Goal: Task Accomplishment & Management: Manage account settings

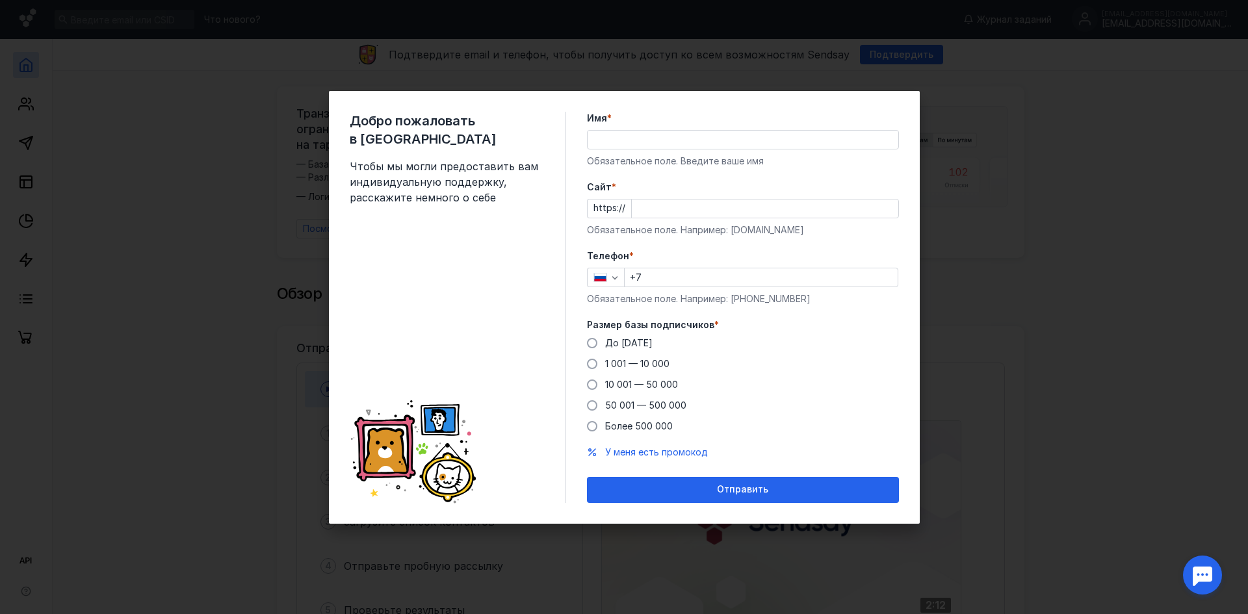
click at [679, 140] on input "Имя *" at bounding box center [743, 140] width 311 height 18
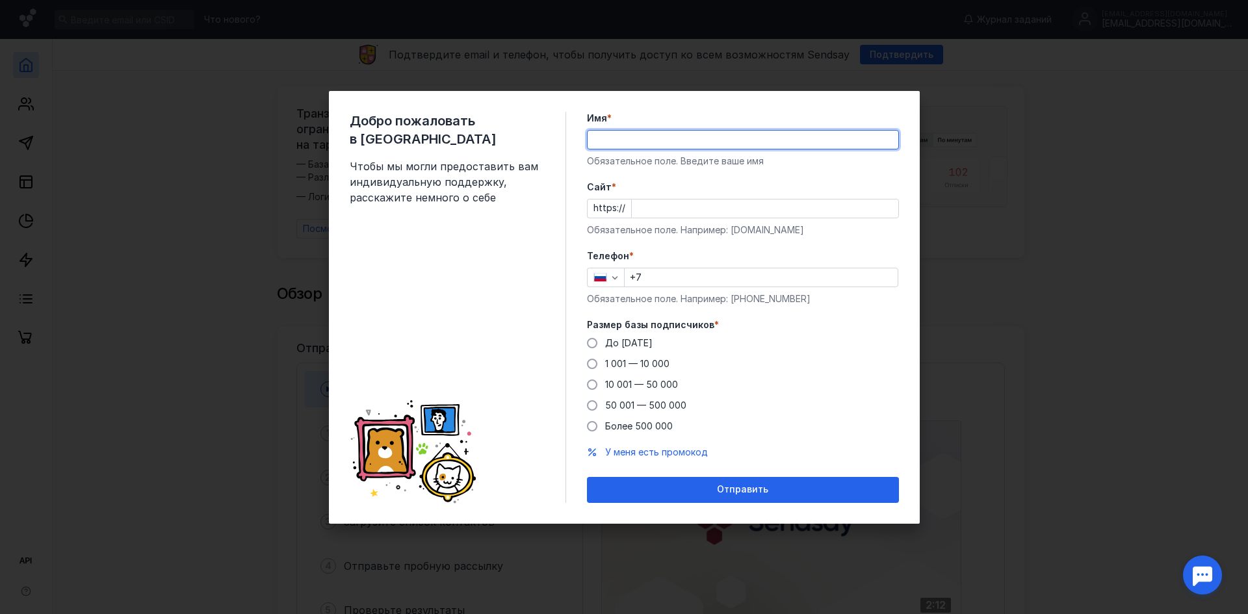
type input "Something_In_The_Way"
click at [666, 205] on input "Cайт *" at bounding box center [765, 209] width 267 height 18
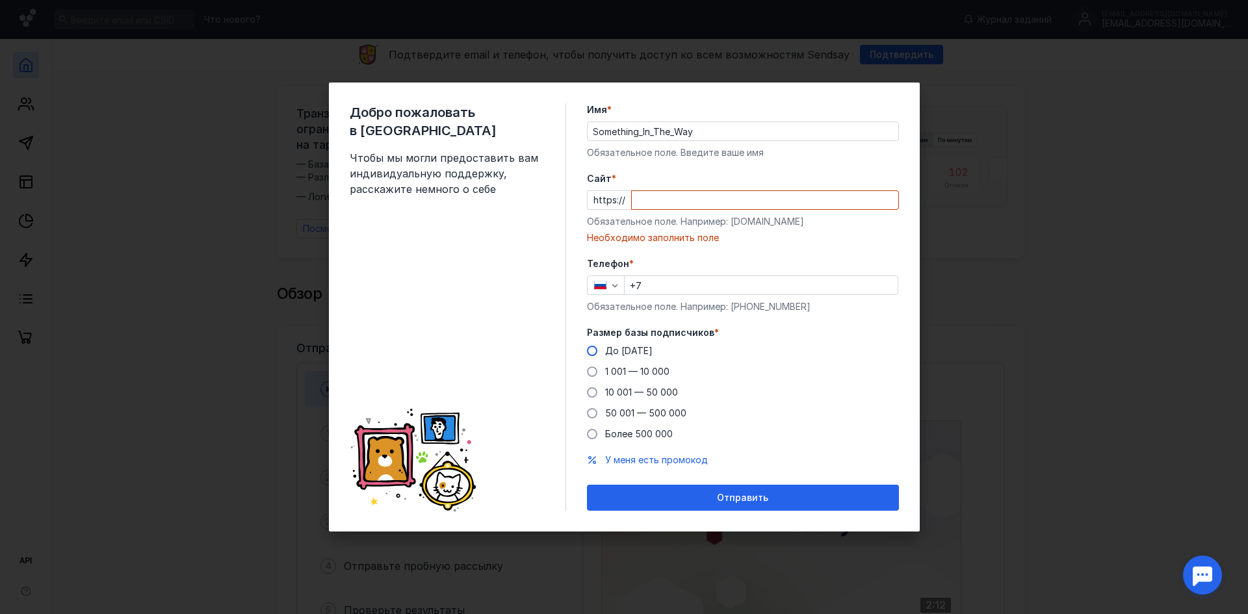
click at [607, 340] on div "Размер базы подписчиков * До [DATE] 1 001 — 10 000 10 001 — 50 000 50 001 — 500…" at bounding box center [743, 383] width 312 height 114
click at [604, 351] on label "До [DATE]" at bounding box center [620, 351] width 66 height 13
click at [0, 0] on input "До [DATE]" at bounding box center [0, 0] width 0 height 0
click at [691, 283] on input "+7" at bounding box center [761, 285] width 273 height 18
type input "[PHONE_NUMBER]"
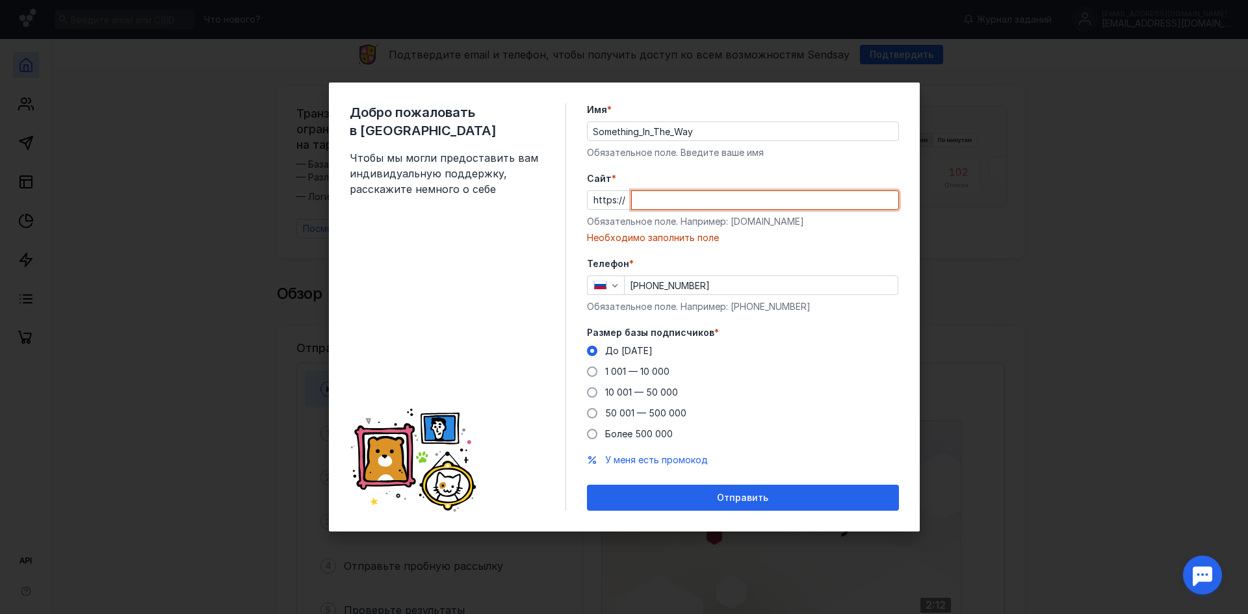
click at [701, 201] on input "Cайт *" at bounding box center [765, 200] width 267 height 18
paste input "[URL]"
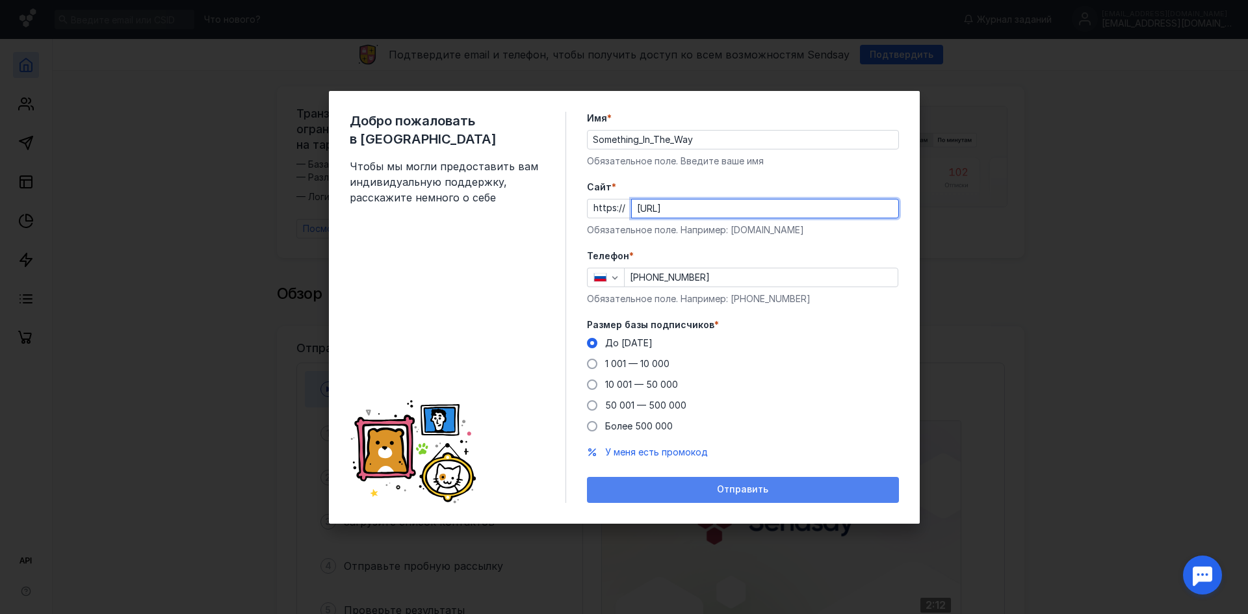
type input "[URL]"
click at [757, 491] on span "Отправить" at bounding box center [742, 489] width 51 height 11
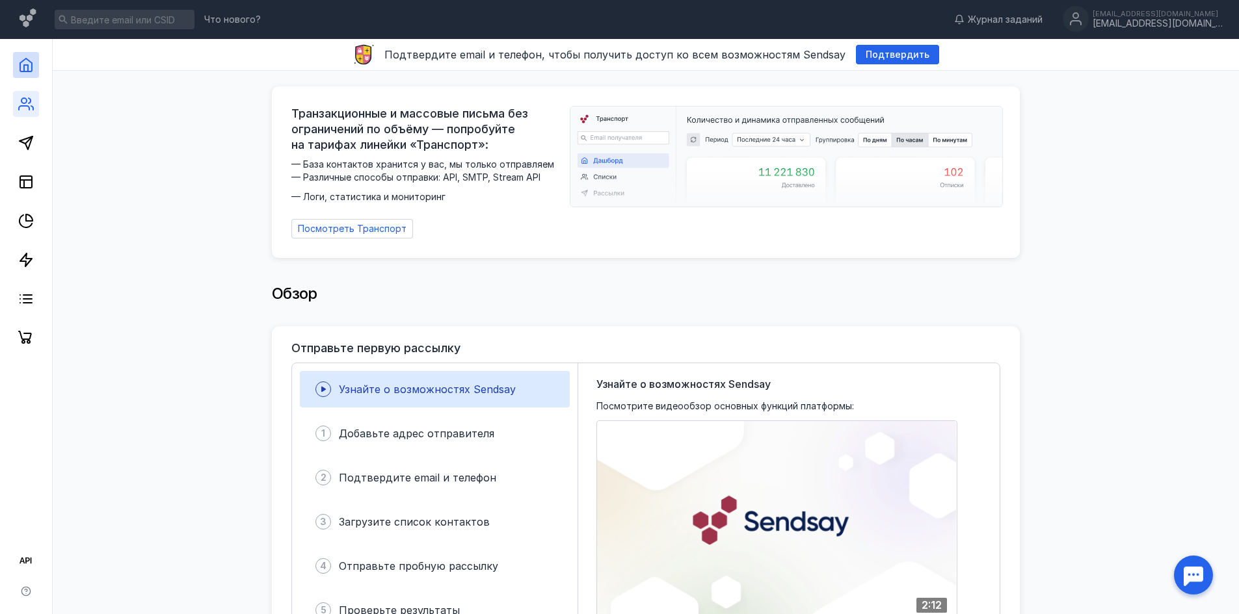
click at [34, 110] on link at bounding box center [26, 104] width 26 height 26
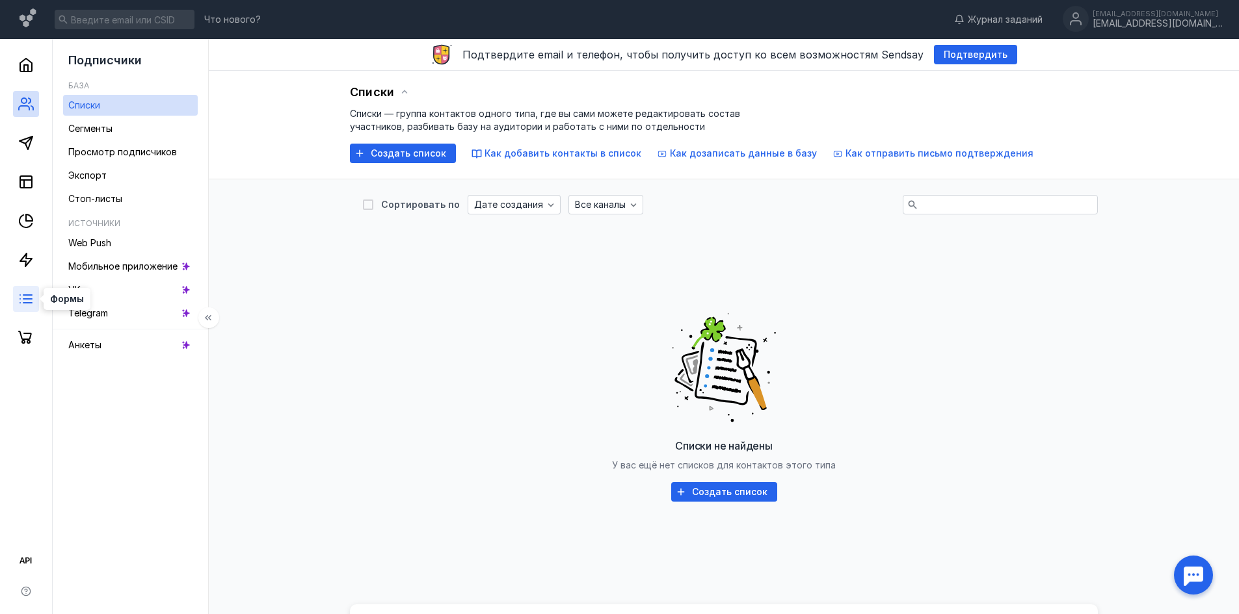
click at [32, 304] on icon at bounding box center [26, 299] width 16 height 16
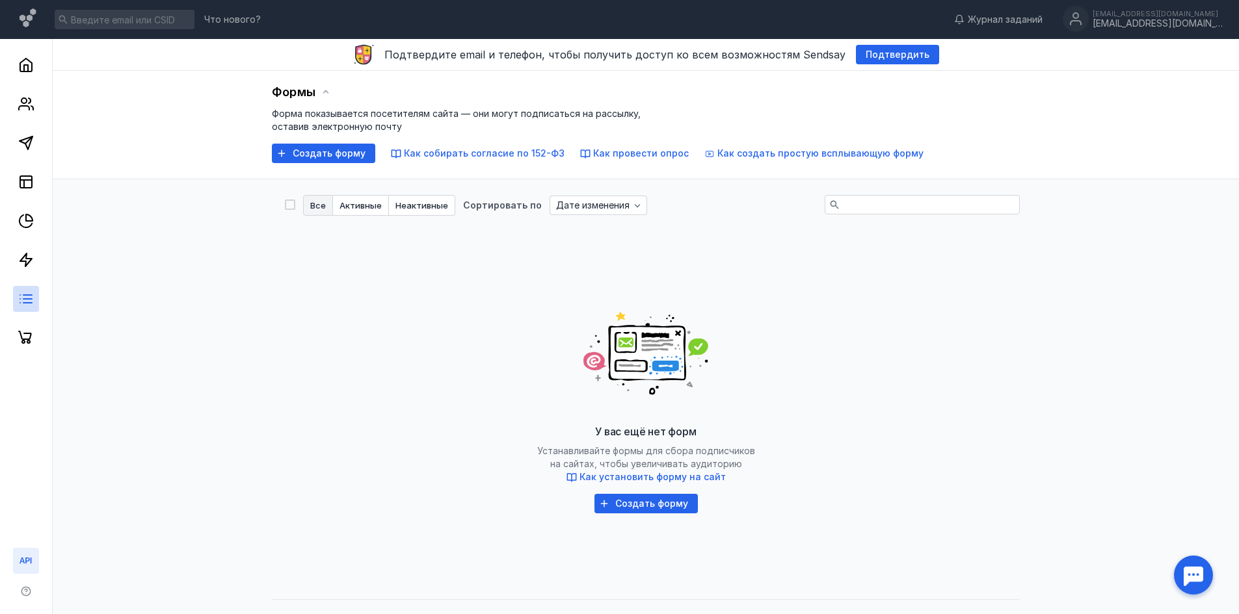
click at [25, 558] on icon at bounding box center [26, 561] width 16 height 16
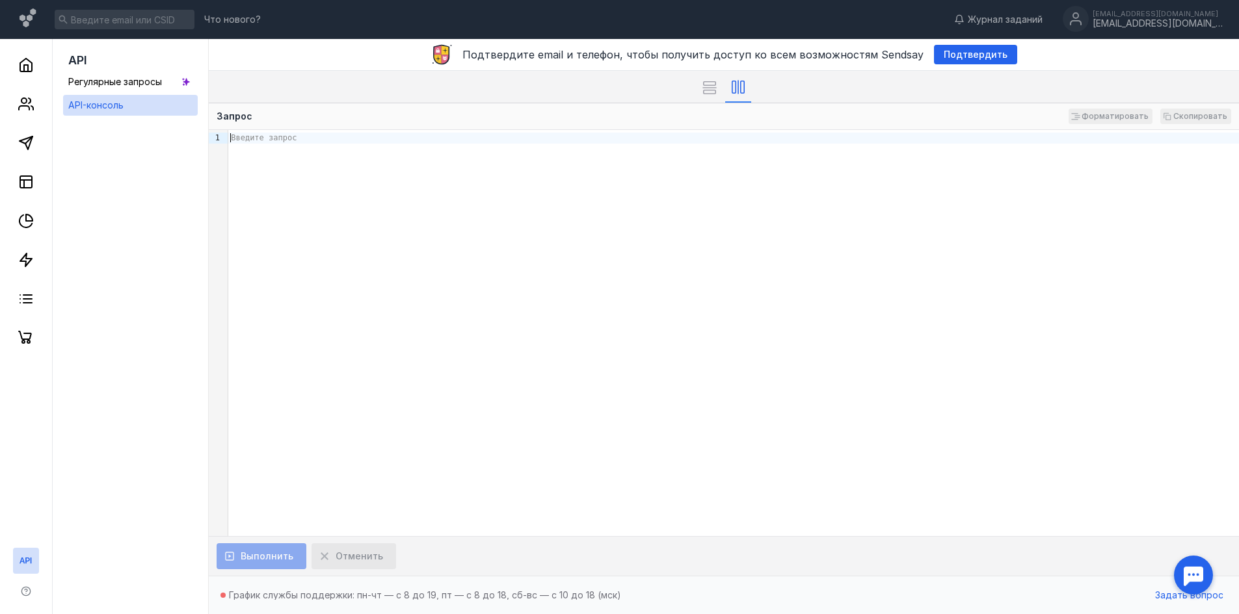
click at [317, 139] on div "Введите запрос" at bounding box center [733, 138] width 1010 height 11
click at [713, 93] on rect at bounding box center [709, 91] width 12 height 3
click at [748, 89] on div at bounding box center [738, 87] width 26 height 32
click at [420, 190] on div "Введите запрос" at bounding box center [733, 333] width 1010 height 406
click at [376, 152] on div "Введите запрос" at bounding box center [733, 333] width 1010 height 406
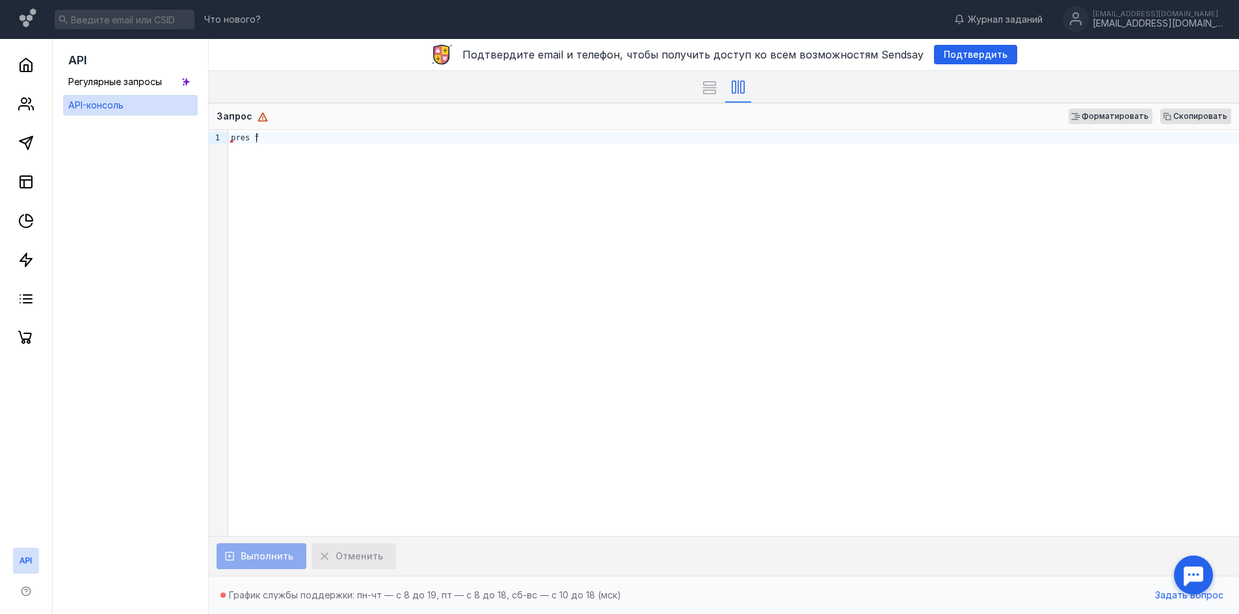
click at [252, 555] on div "Выполнить Отменить" at bounding box center [724, 556] width 1030 height 40
click at [1128, 12] on div "[EMAIL_ADDRESS][DOMAIN_NAME]" at bounding box center [1157, 14] width 130 height 8
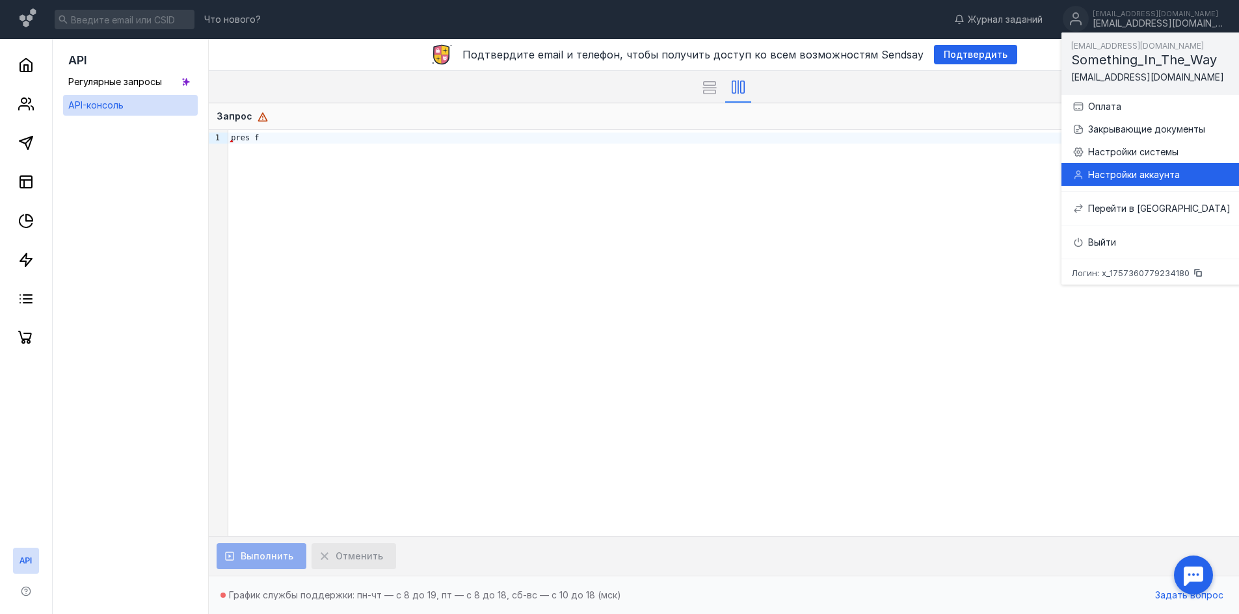
click at [1164, 173] on div "Настройки аккаунта" at bounding box center [1159, 174] width 142 height 13
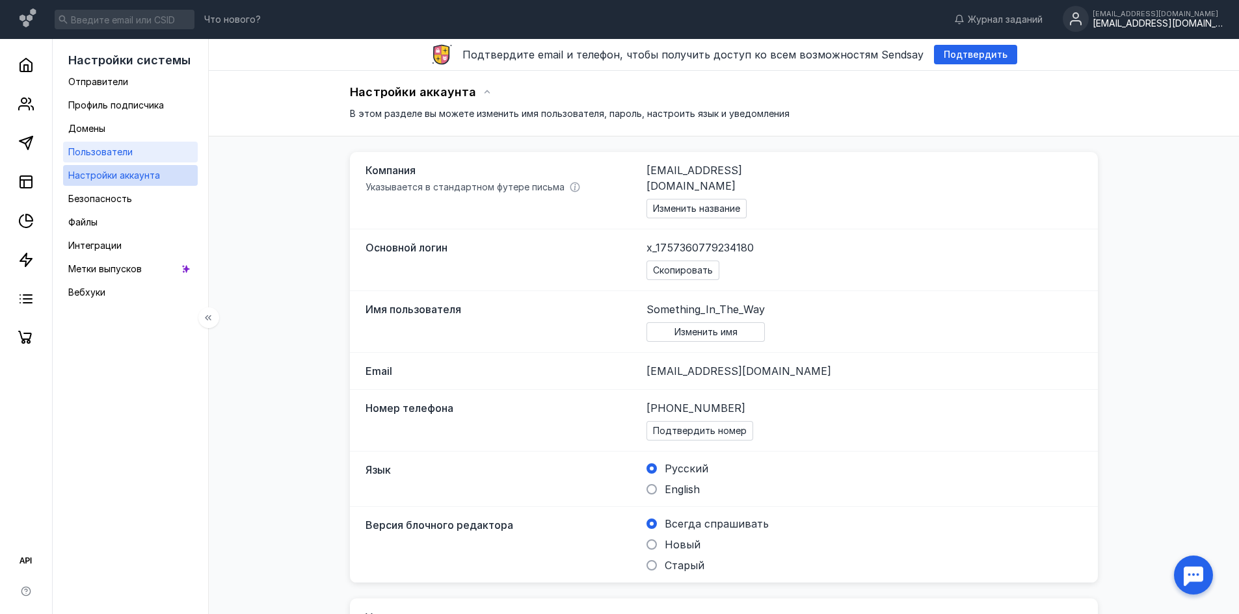
click at [140, 157] on link "Пользователи" at bounding box center [130, 152] width 135 height 21
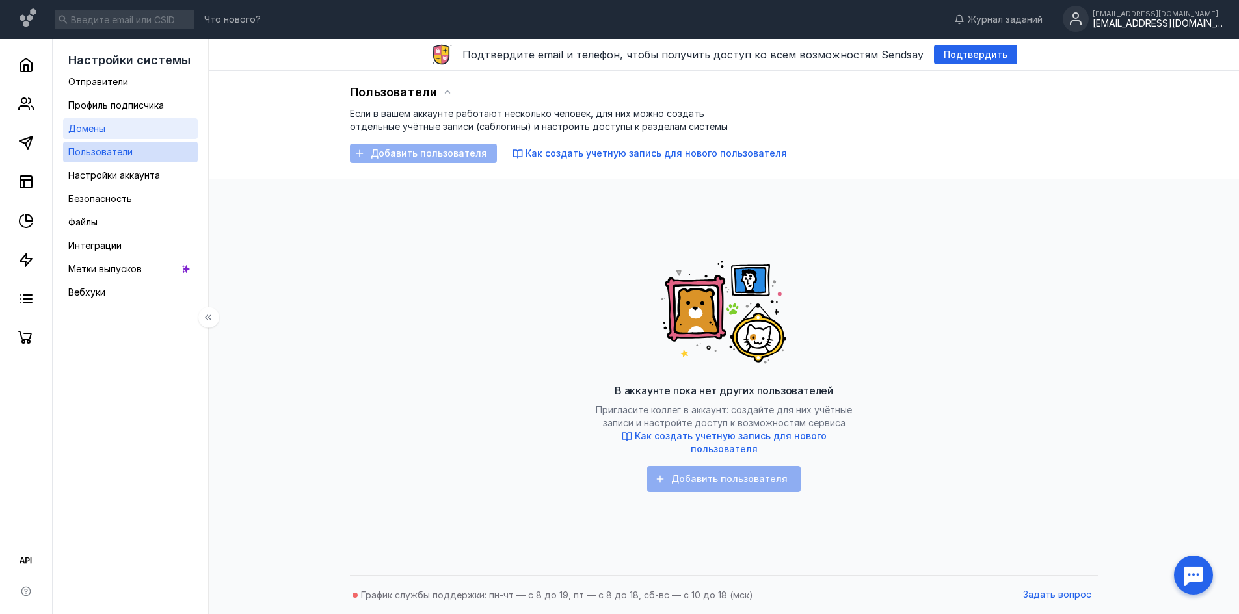
click at [131, 137] on link "Домены" at bounding box center [130, 128] width 135 height 21
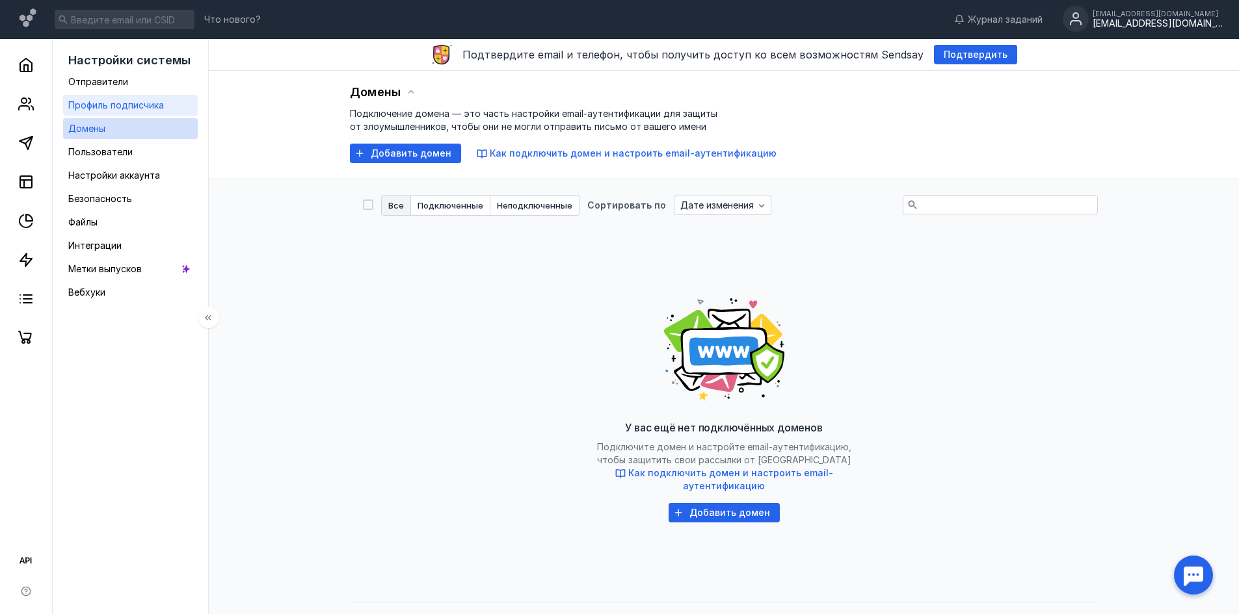
click at [142, 109] on span "Профиль подписчика" at bounding box center [116, 104] width 96 height 11
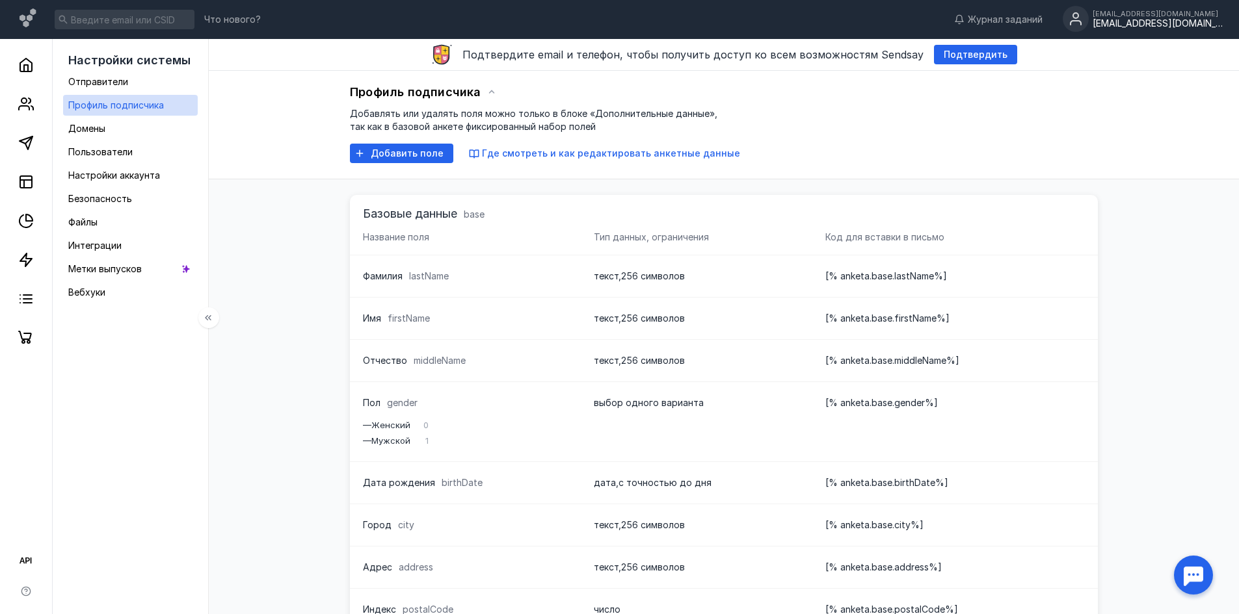
click at [139, 186] on ul "Отправители Профиль подписчика Домены Пользователи Настройки аккаунта Безопасно…" at bounding box center [130, 187] width 135 height 231
click at [137, 203] on link "Безопасность" at bounding box center [130, 199] width 135 height 21
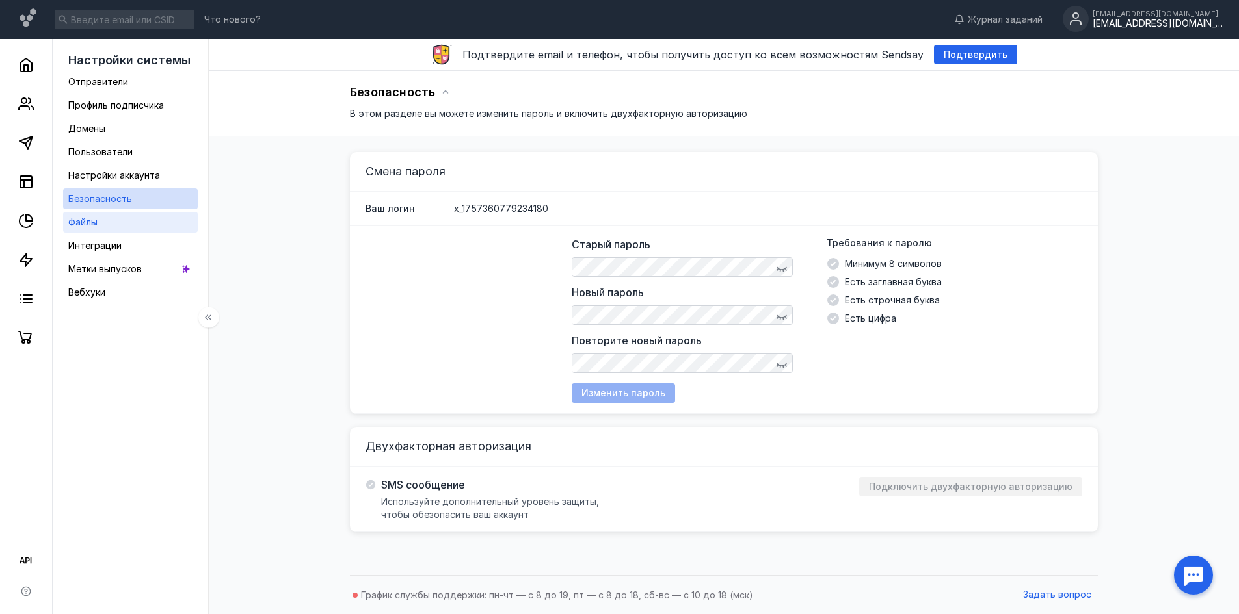
click at [118, 224] on link "Файлы" at bounding box center [130, 222] width 135 height 21
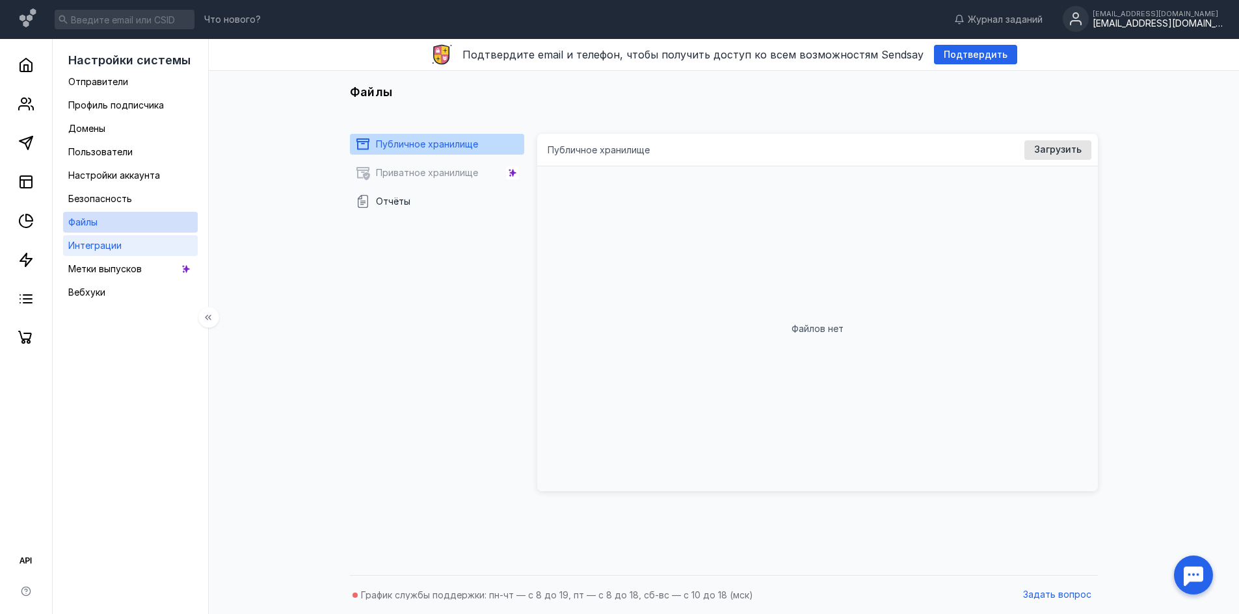
click at [126, 245] on link "Интеграции" at bounding box center [130, 245] width 135 height 21
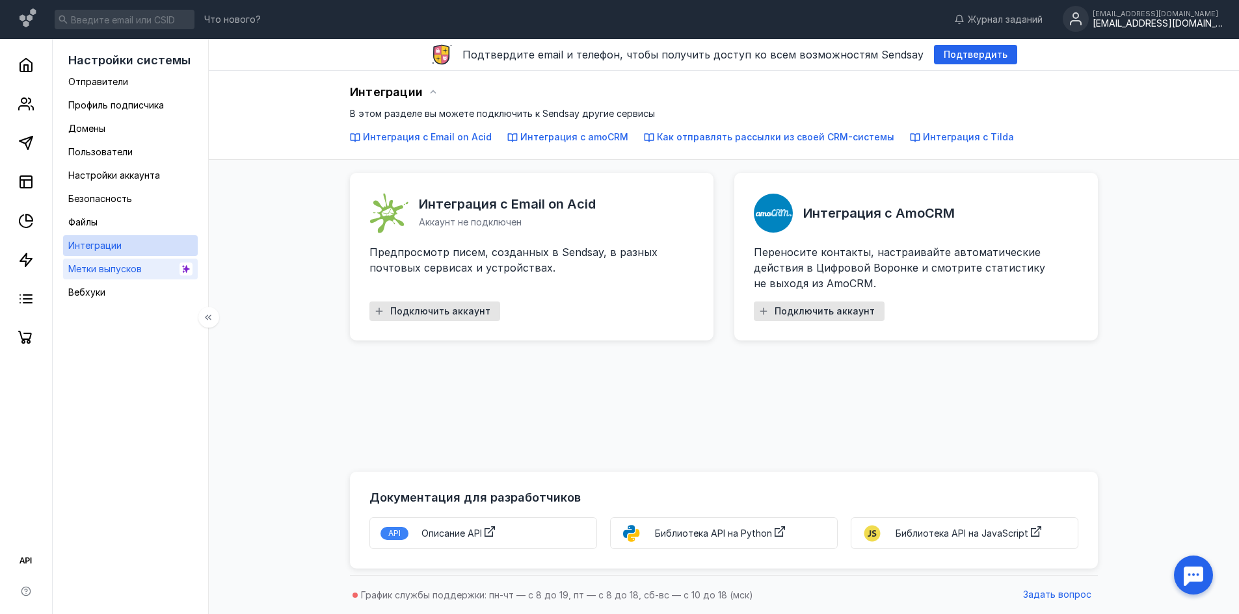
click at [133, 269] on span "Метки выпусков" at bounding box center [104, 268] width 73 height 11
